Goal: Information Seeking & Learning: Find specific page/section

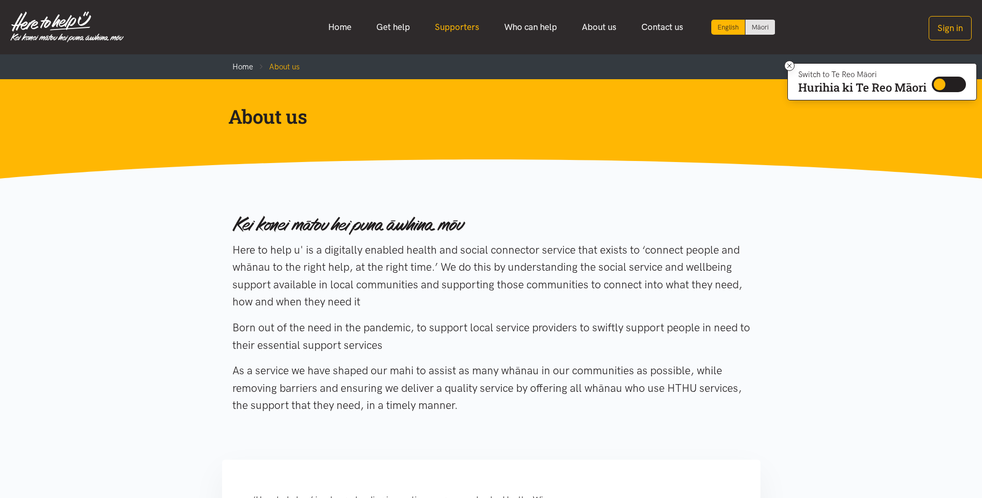
click at [456, 27] on link "Supporters" at bounding box center [456, 27] width 69 height 22
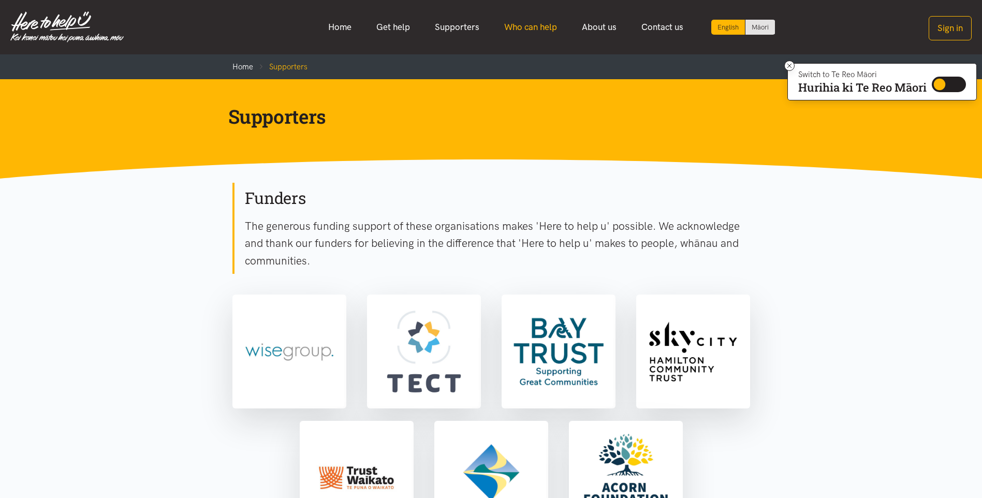
click at [523, 29] on link "Who can help" at bounding box center [531, 27] width 78 height 22
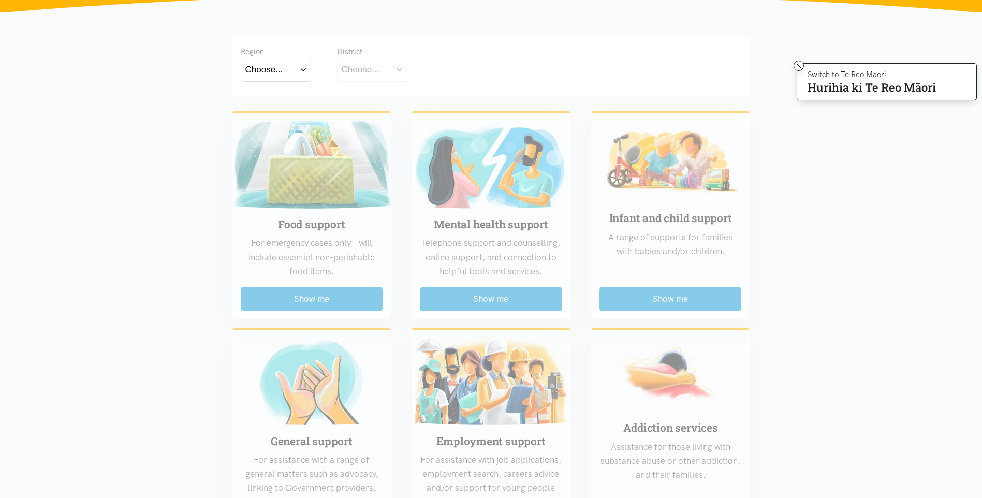
scroll to position [207, 0]
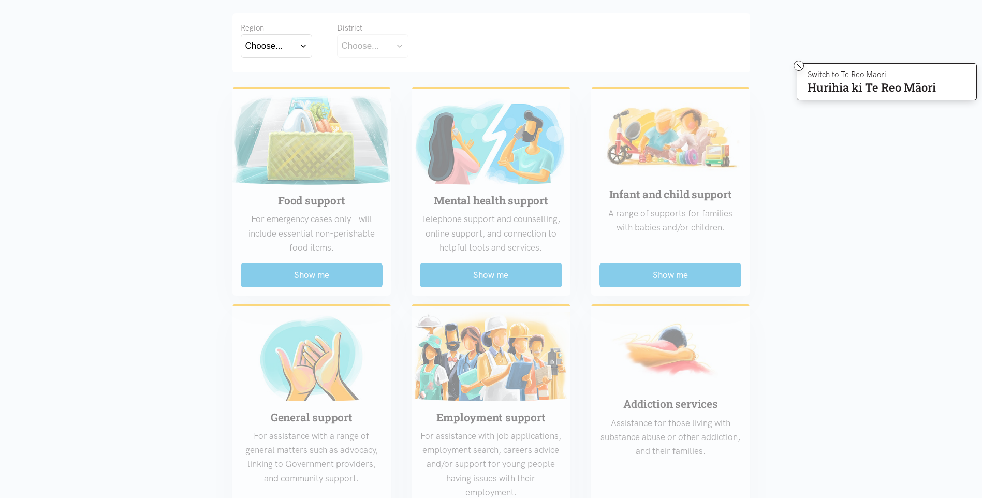
click at [304, 43] on button "Choose..." at bounding box center [276, 45] width 71 height 23
click at [291, 77] on label "Bay of Plenty" at bounding box center [273, 75] width 57 height 13
click at [0, 0] on input "Bay of Plenty" at bounding box center [0, 0] width 0 height 0
click at [429, 48] on button "Choose..." at bounding box center [389, 45] width 104 height 23
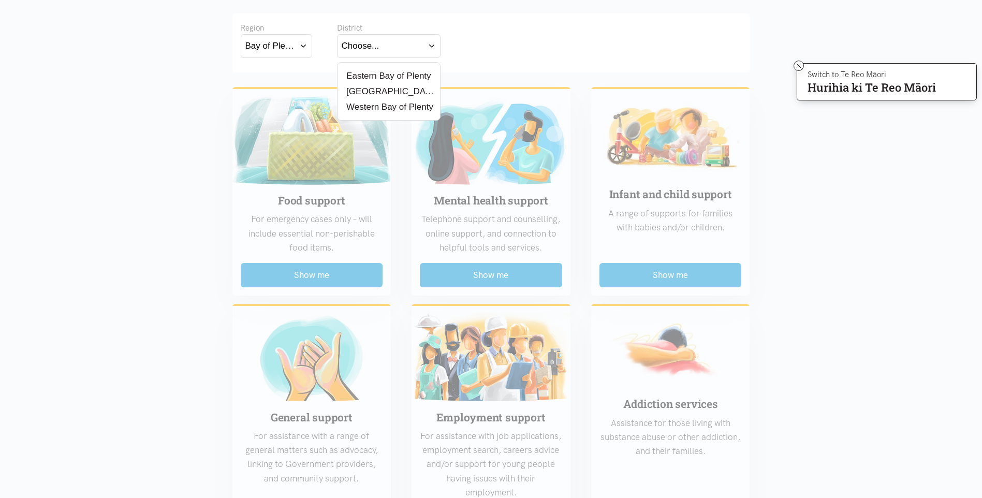
click at [371, 92] on label "[GEOGRAPHIC_DATA]" at bounding box center [389, 91] width 94 height 13
click at [0, 0] on input "[GEOGRAPHIC_DATA]" at bounding box center [0, 0] width 0 height 0
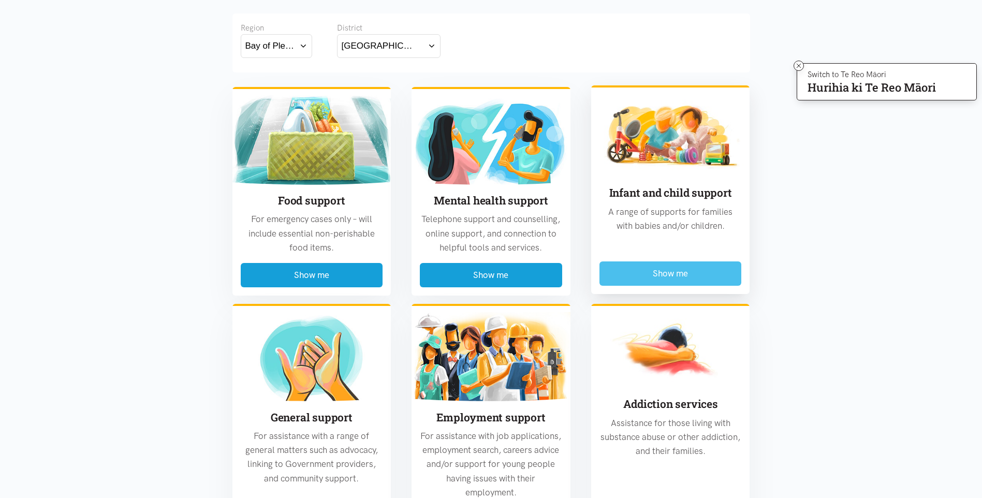
click at [684, 270] on button "Show me" at bounding box center [670, 273] width 142 height 24
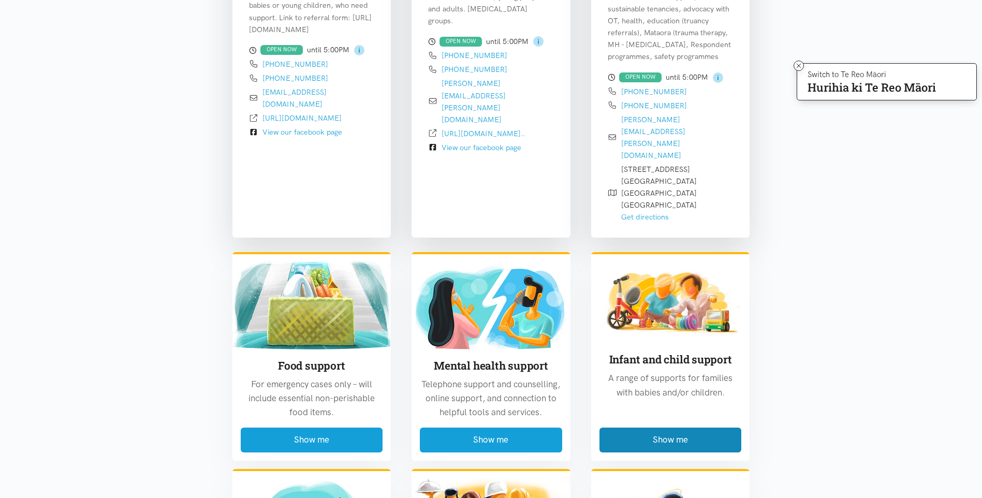
scroll to position [770, 0]
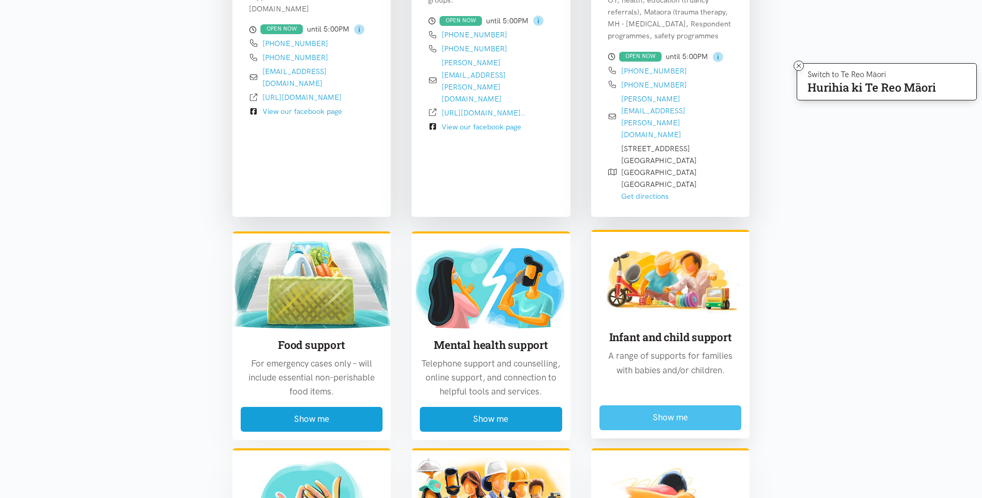
click at [683, 405] on button "Show me" at bounding box center [670, 417] width 142 height 24
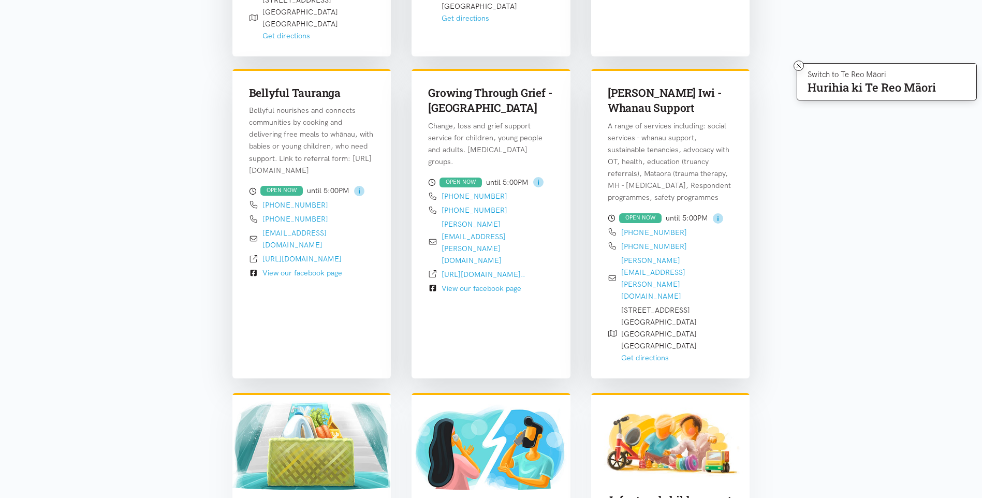
scroll to position [460, 0]
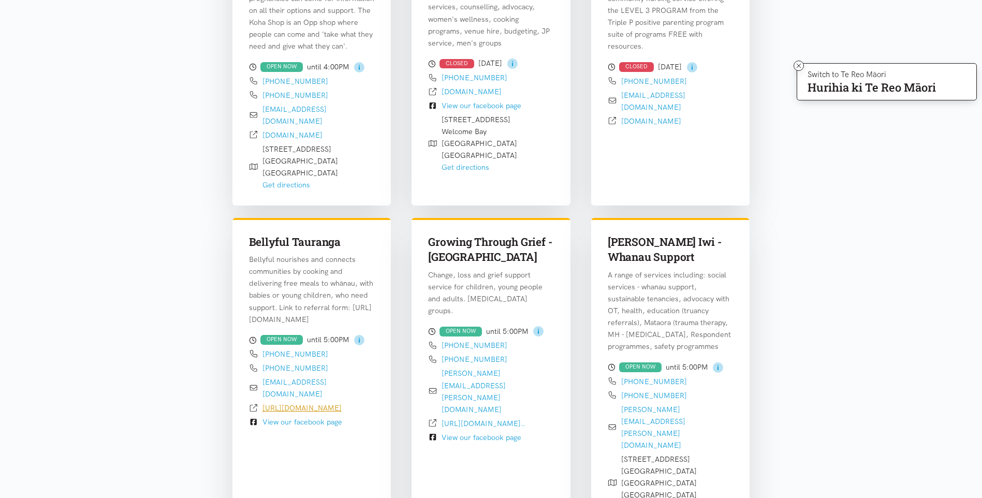
click at [306, 406] on link "[URL][DOMAIN_NAME]" at bounding box center [301, 407] width 79 height 9
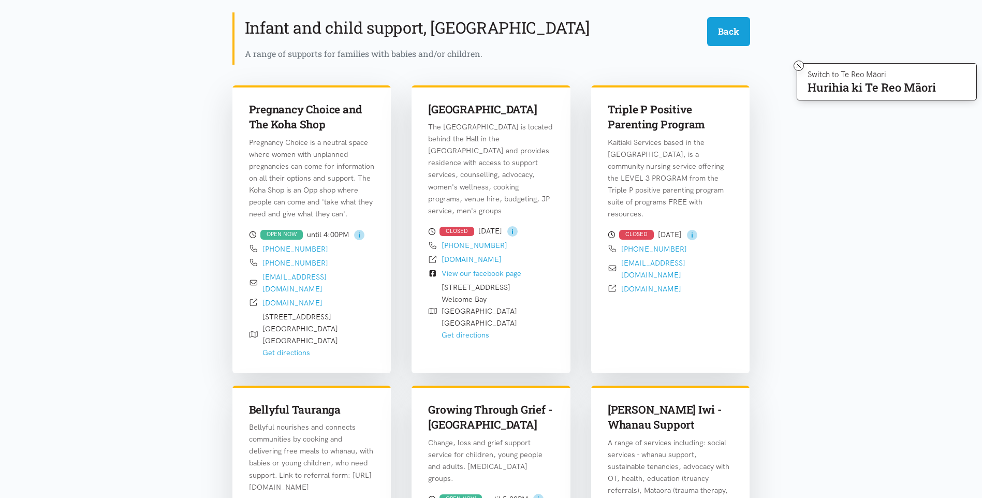
scroll to position [52, 0]
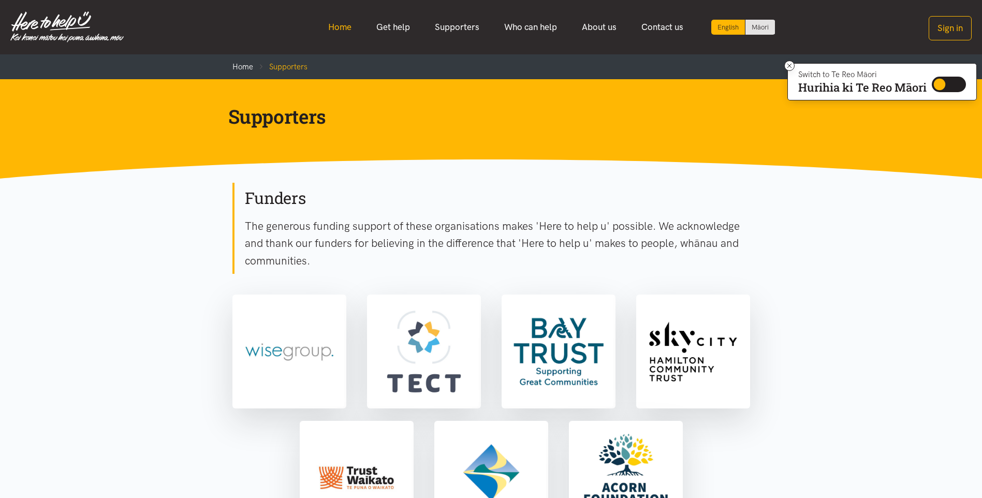
click at [343, 31] on link "Home" at bounding box center [340, 27] width 48 height 22
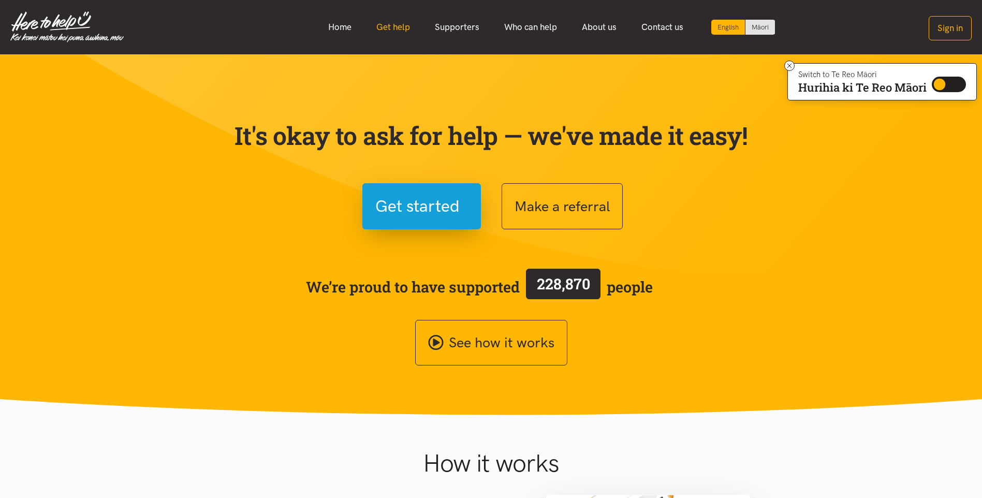
click at [402, 29] on link "Get help" at bounding box center [393, 27] width 58 height 22
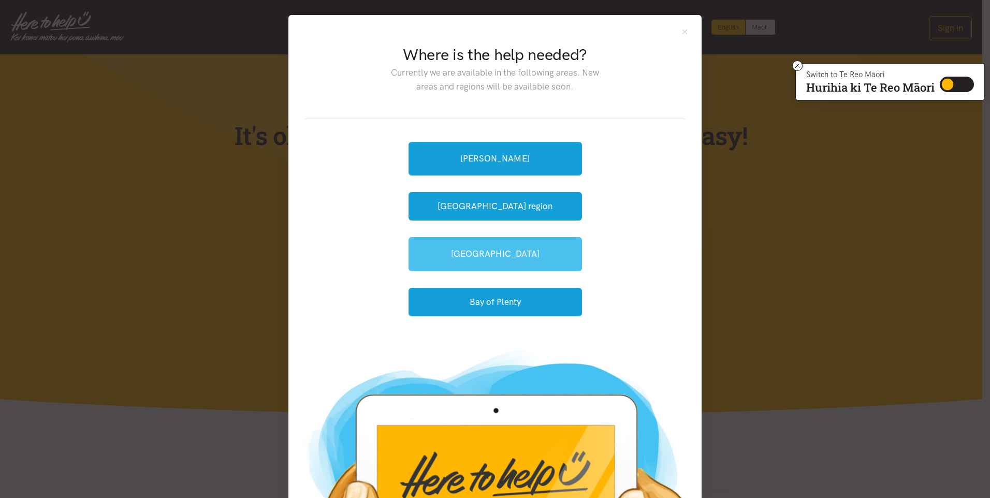
click at [508, 240] on link "[GEOGRAPHIC_DATA]" at bounding box center [494, 254] width 173 height 34
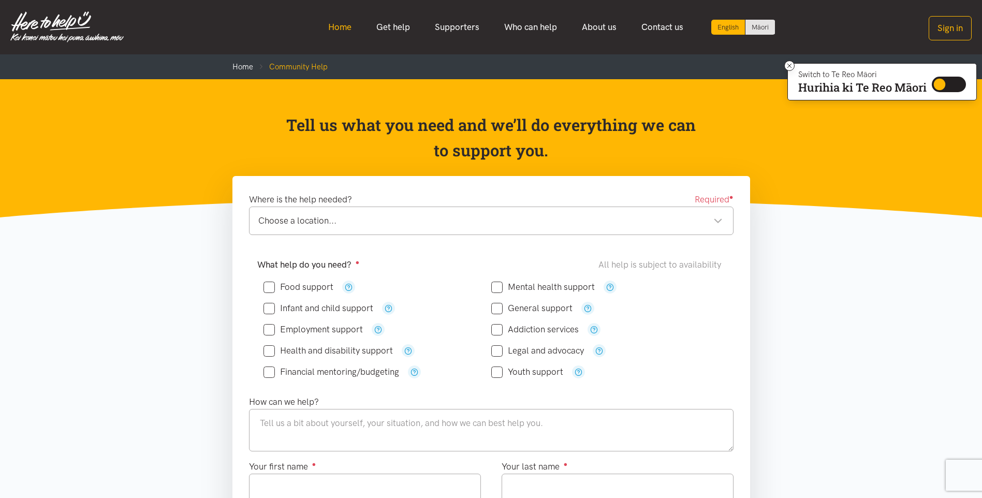
click at [331, 25] on link "Home" at bounding box center [340, 27] width 48 height 22
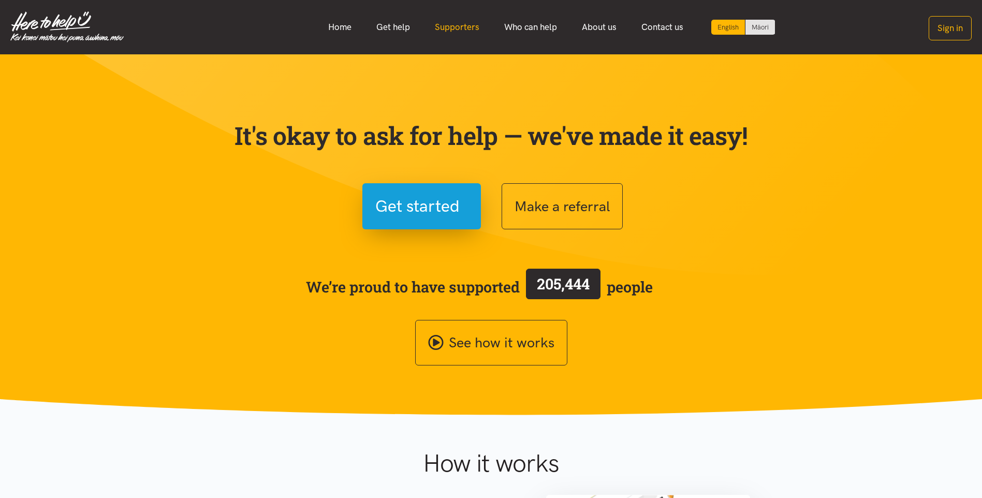
click at [466, 26] on link "Supporters" at bounding box center [456, 27] width 69 height 22
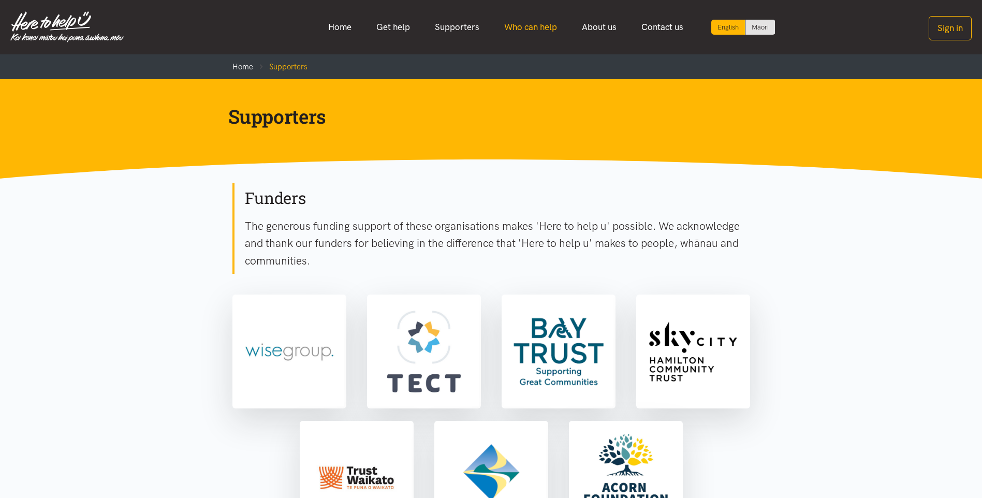
click at [526, 26] on link "Who can help" at bounding box center [531, 27] width 78 height 22
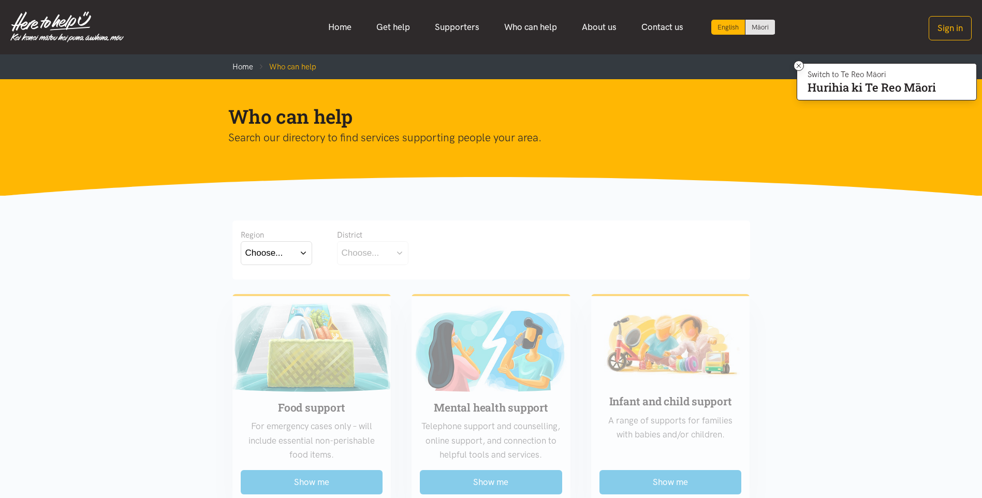
click at [272, 250] on div "Choose..." at bounding box center [264, 253] width 38 height 14
click at [277, 283] on label "Bay of Plenty" at bounding box center [273, 282] width 57 height 13
click at [0, 0] on input "Bay of Plenty" at bounding box center [0, 0] width 0 height 0
click at [393, 252] on button "Choose..." at bounding box center [389, 252] width 104 height 23
click at [380, 300] on label "[GEOGRAPHIC_DATA]" at bounding box center [389, 298] width 94 height 13
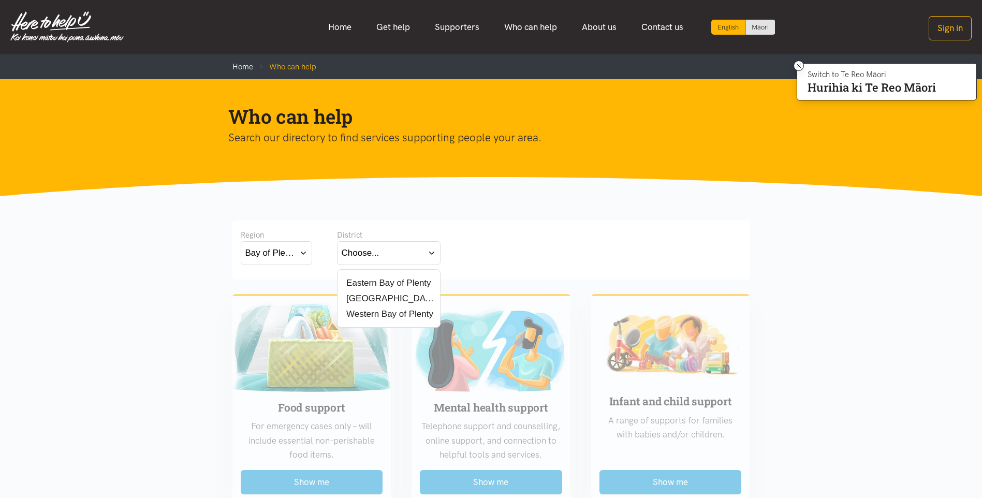
click at [0, 0] on input "[GEOGRAPHIC_DATA]" at bounding box center [0, 0] width 0 height 0
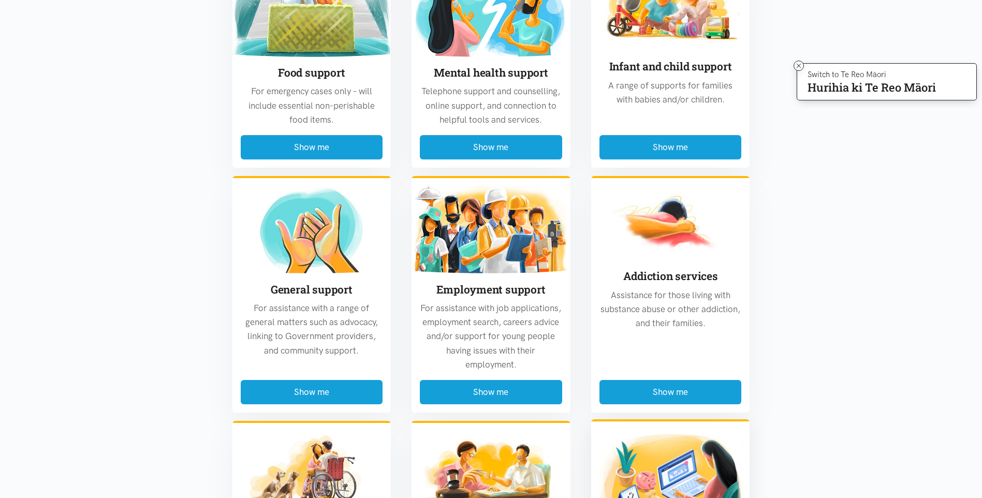
scroll to position [311, 0]
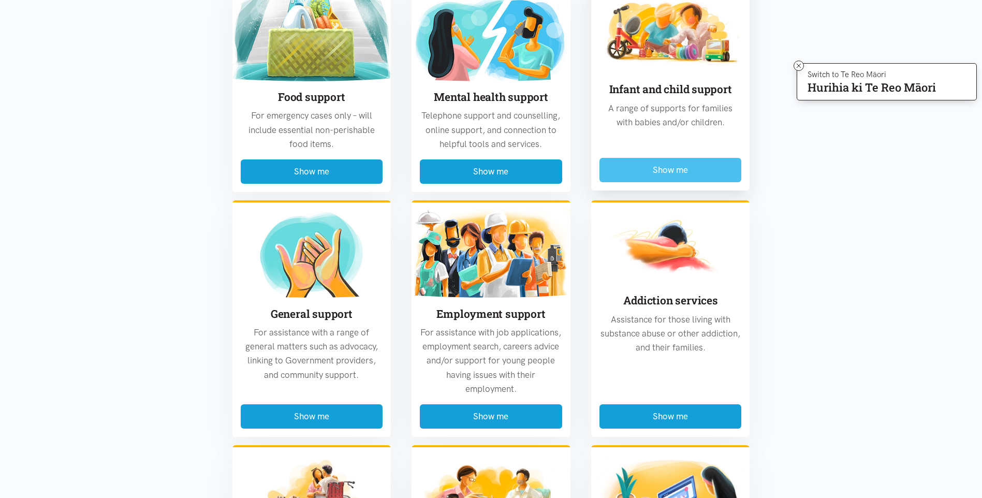
click at [701, 173] on button "Show me" at bounding box center [670, 170] width 142 height 24
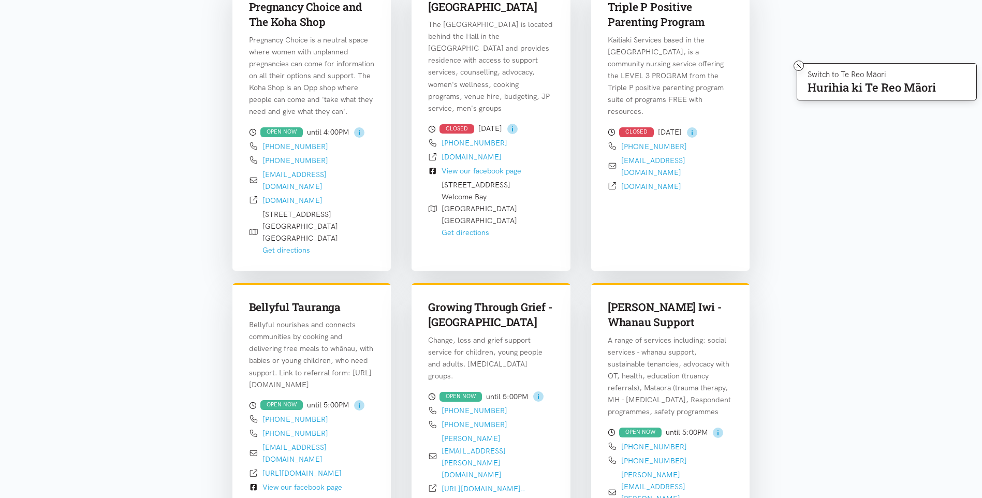
scroll to position [408, 0]
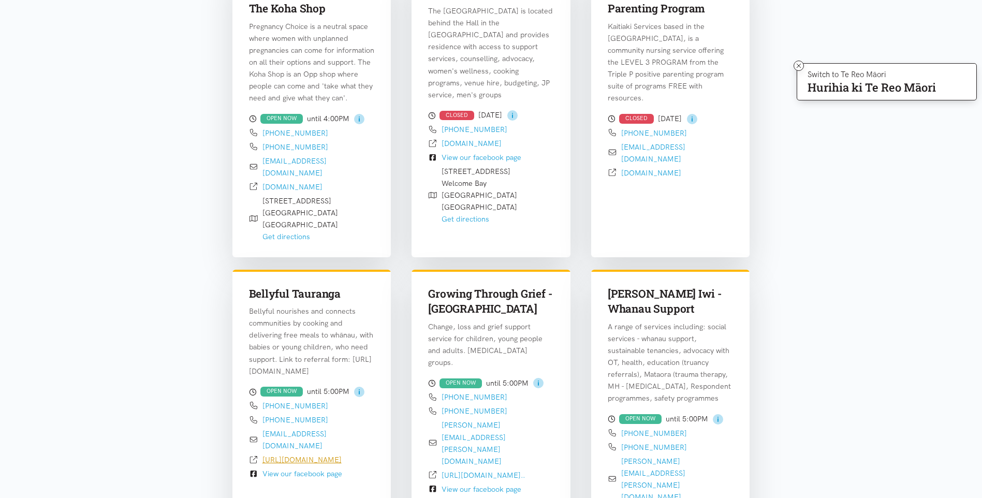
click at [296, 459] on link "[URL][DOMAIN_NAME]" at bounding box center [301, 459] width 79 height 9
